Goal: Book appointment/travel/reservation

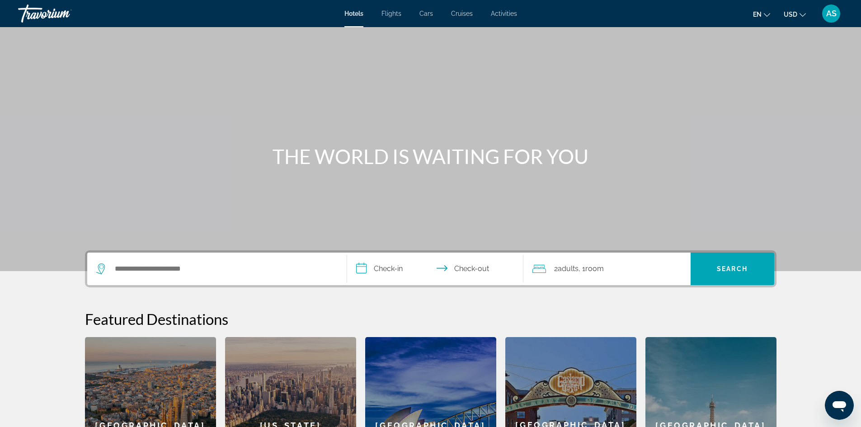
click at [217, 262] on div "Search widget" at bounding box center [216, 269] width 241 height 33
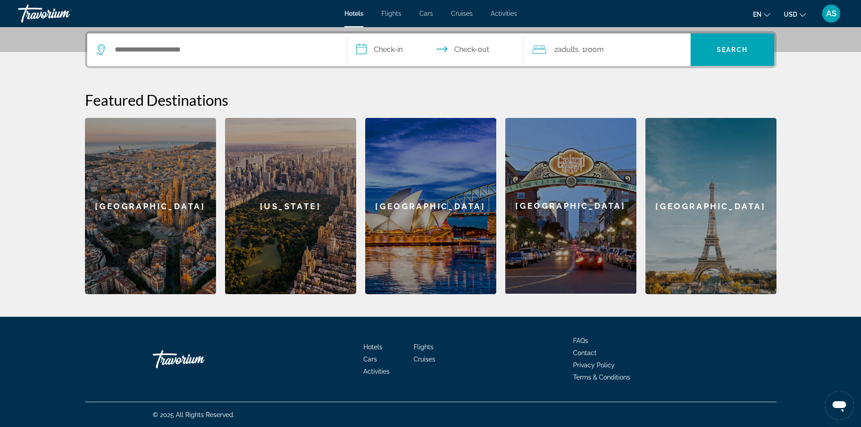
scroll to position [220, 0]
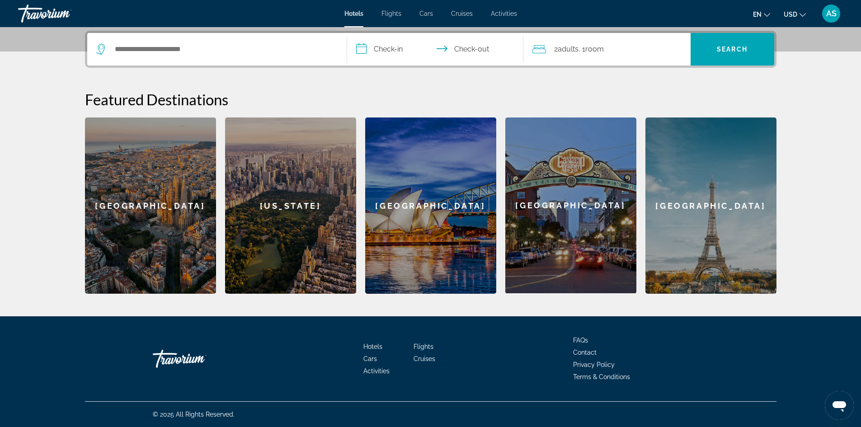
click at [103, 49] on icon "Search widget" at bounding box center [101, 49] width 11 height 11
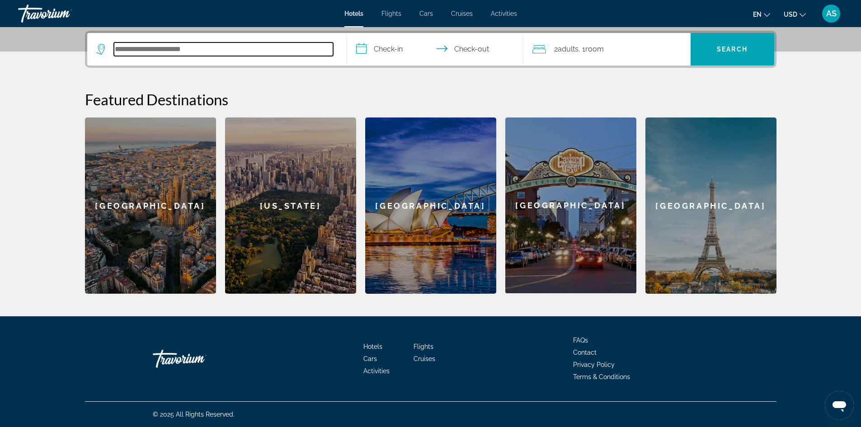
click at [149, 49] on input "Search hotel destination" at bounding box center [223, 49] width 219 height 14
click at [197, 51] on input "Search hotel destination" at bounding box center [223, 49] width 219 height 14
click at [198, 49] on input "Search hotel destination" at bounding box center [223, 49] width 219 height 14
click at [130, 54] on input "Search hotel destination" at bounding box center [223, 49] width 219 height 14
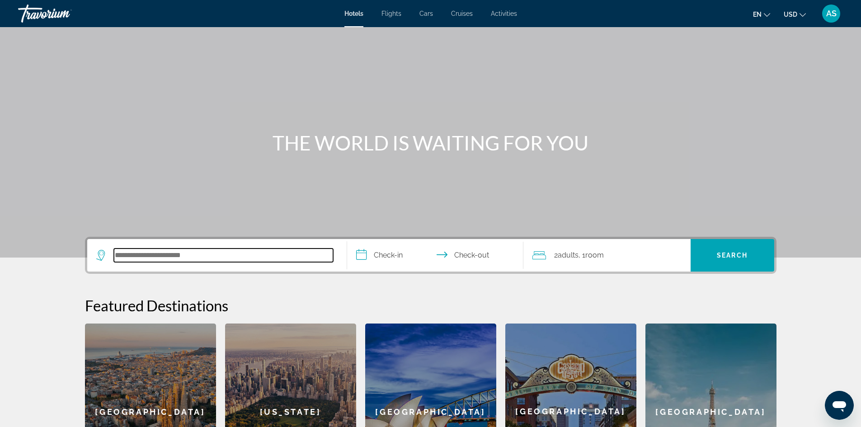
scroll to position [0, 0]
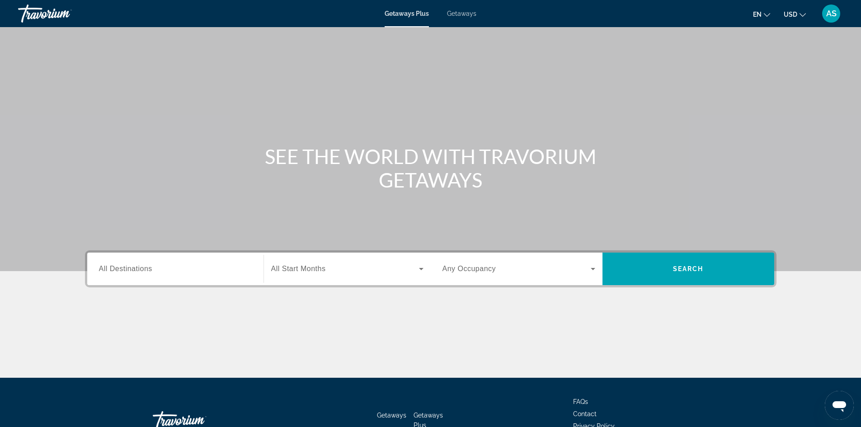
click at [219, 263] on div "Search widget" at bounding box center [175, 269] width 153 height 26
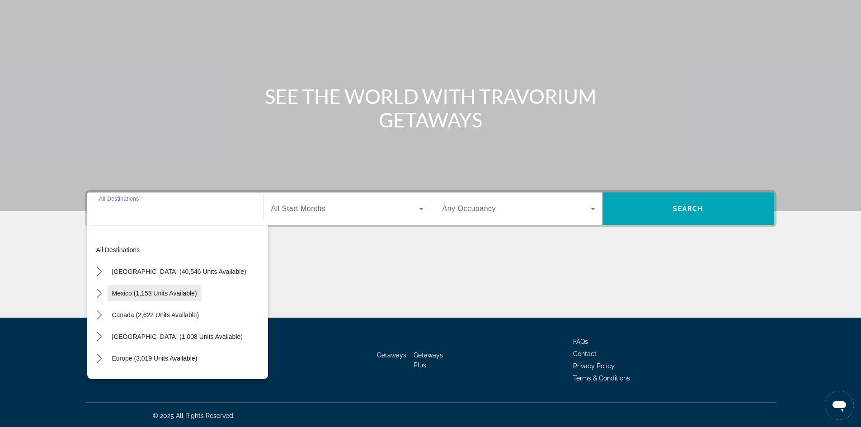
scroll to position [61, 0]
